Goal: Find specific page/section: Find specific page/section

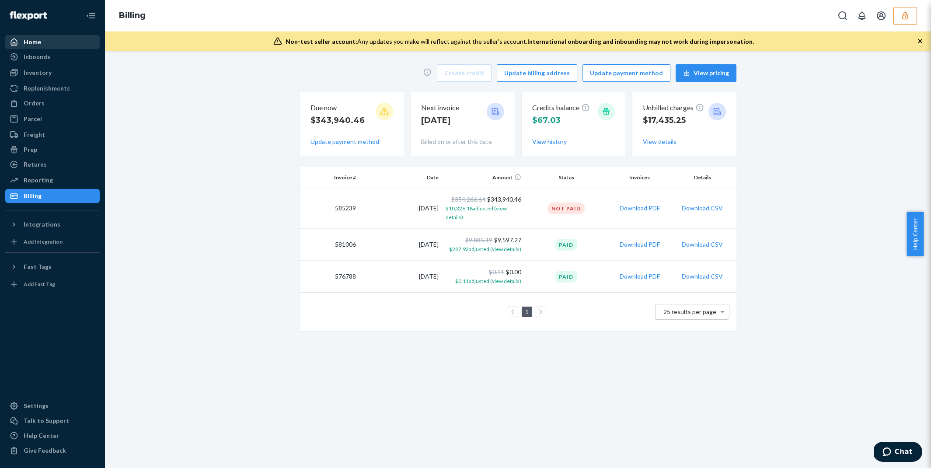
click at [54, 41] on div "Home" at bounding box center [52, 42] width 93 height 12
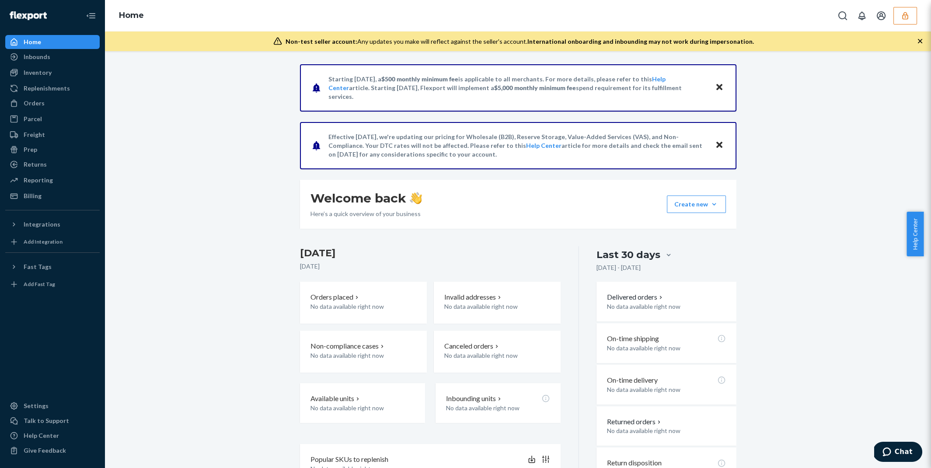
click at [908, 23] on button "button" at bounding box center [905, 15] width 24 height 17
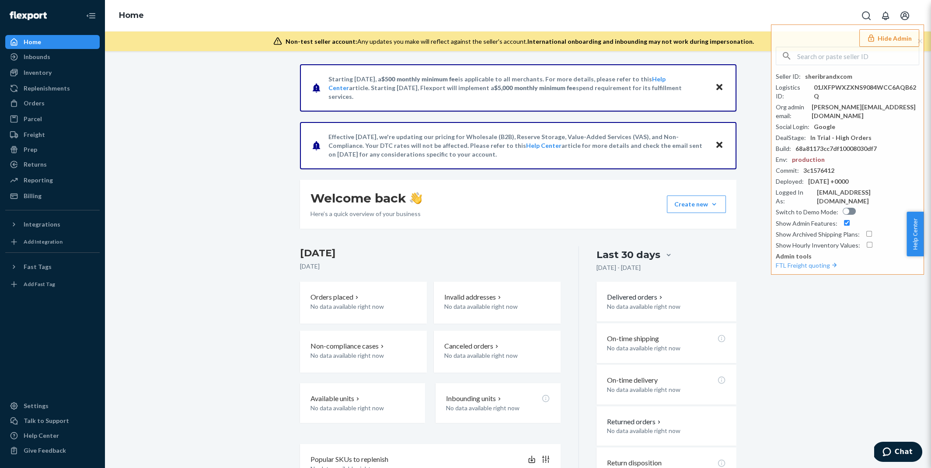
click at [226, 149] on div "Starting [DATE], a $500 monthly minimum fee is applicable to all merchants. For…" at bounding box center [517, 279] width 813 height 430
click at [36, 193] on div "Billing" at bounding box center [33, 195] width 18 height 9
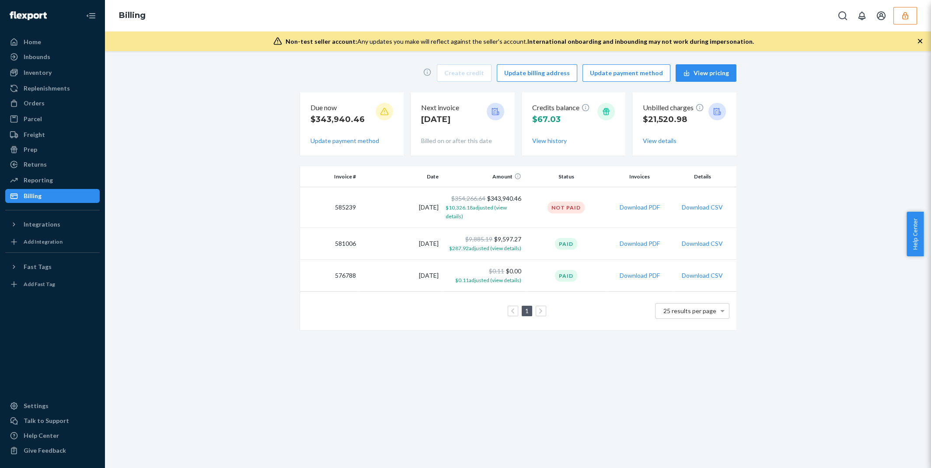
click at [905, 14] on icon "button" at bounding box center [905, 15] width 9 height 9
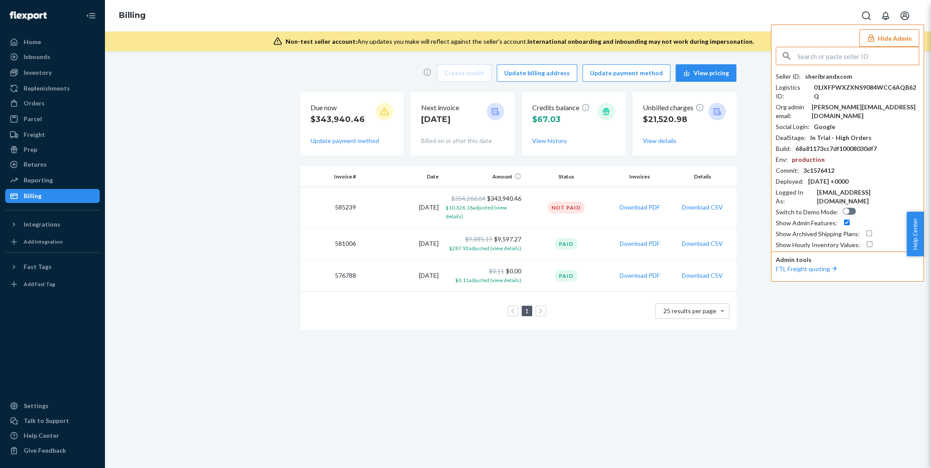
click at [852, 62] on input "text" at bounding box center [858, 55] width 122 height 17
click at [51, 49] on link "Home" at bounding box center [52, 42] width 94 height 14
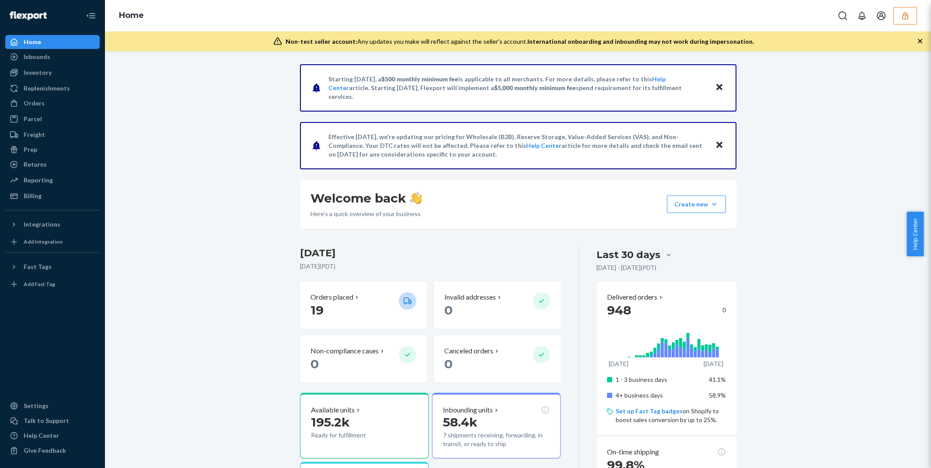
click at [909, 14] on button "button" at bounding box center [905, 15] width 24 height 17
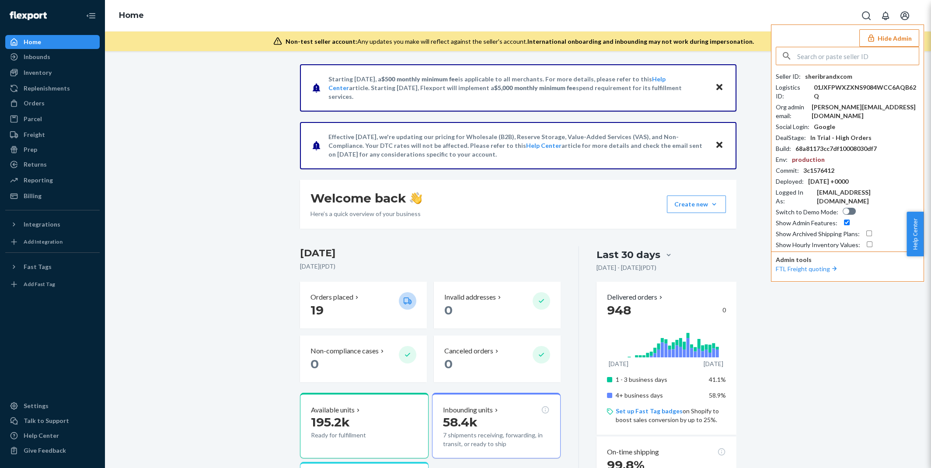
click at [845, 59] on input "text" at bounding box center [858, 55] width 122 height 17
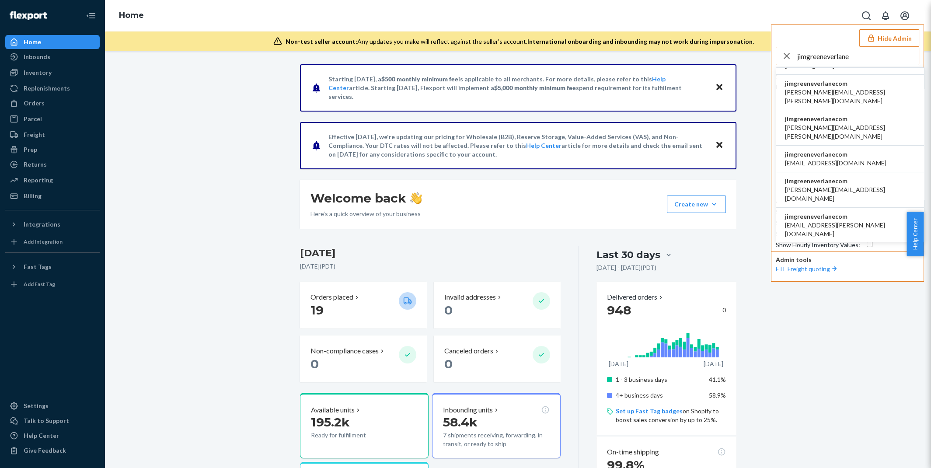
scroll to position [108, 0]
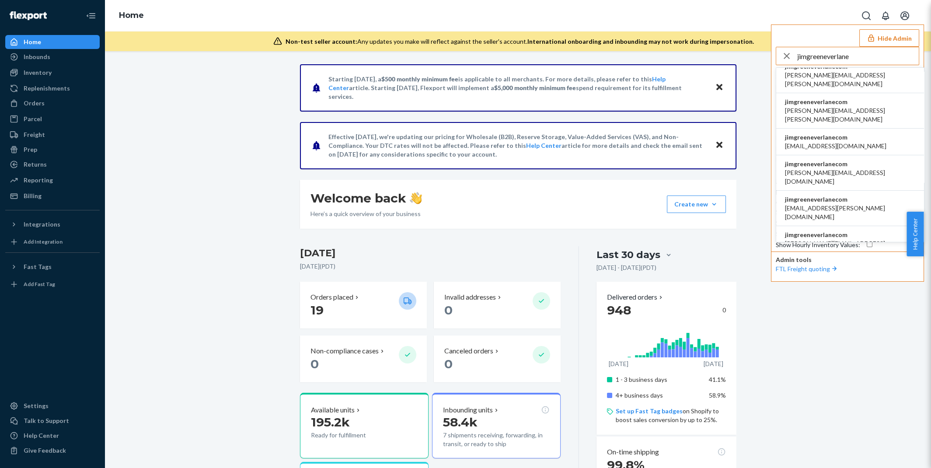
type input "jimgreeneverlane"
click at [804, 275] on span "jim.green@everlane.com" at bounding box center [850, 283] width 130 height 17
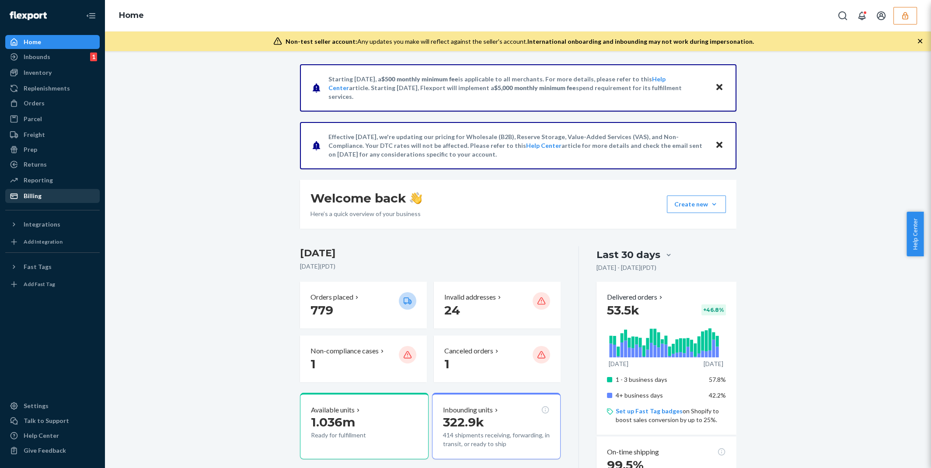
click at [35, 194] on div "Billing" at bounding box center [33, 195] width 18 height 9
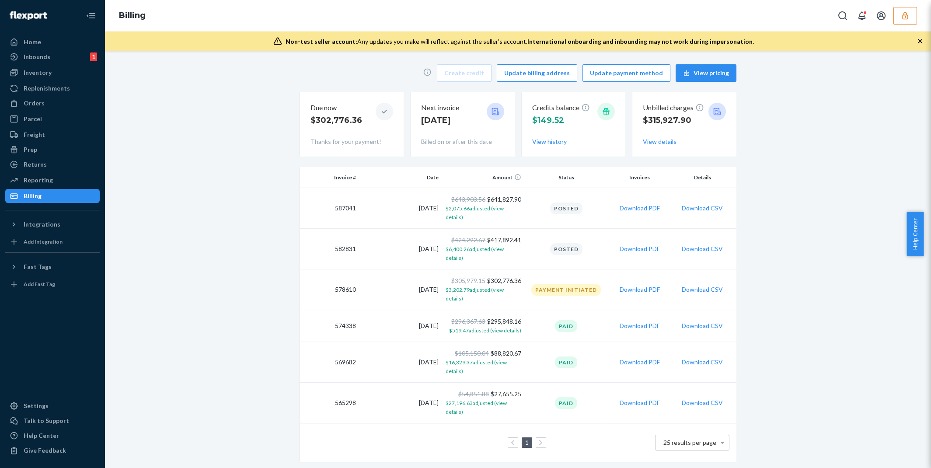
click at [196, 135] on div "Create credit Update billing address Update payment method View pricing Due now…" at bounding box center [517, 263] width 813 height 408
